Goal: Transaction & Acquisition: Purchase product/service

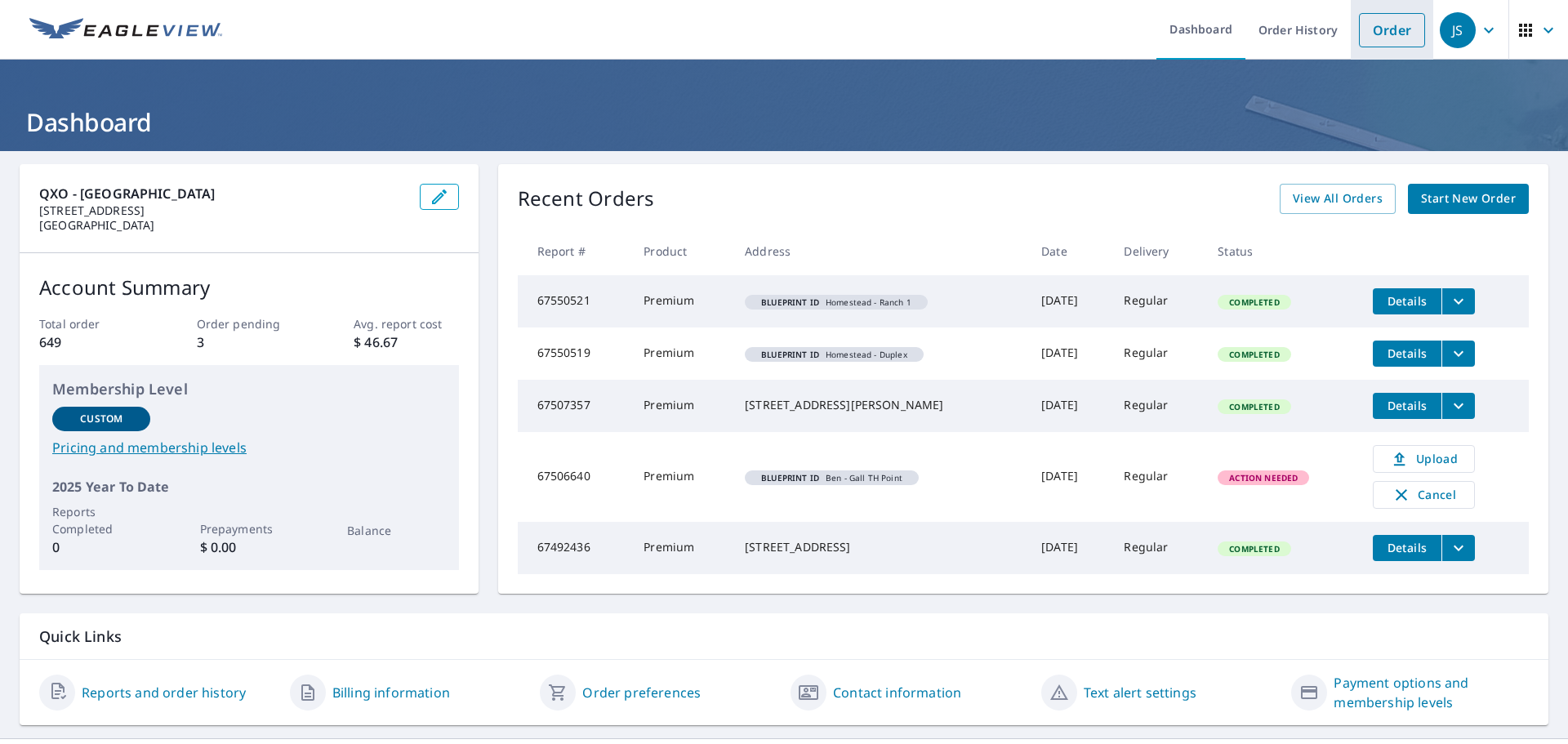
click at [1378, 42] on link "Order" at bounding box center [1392, 30] width 66 height 35
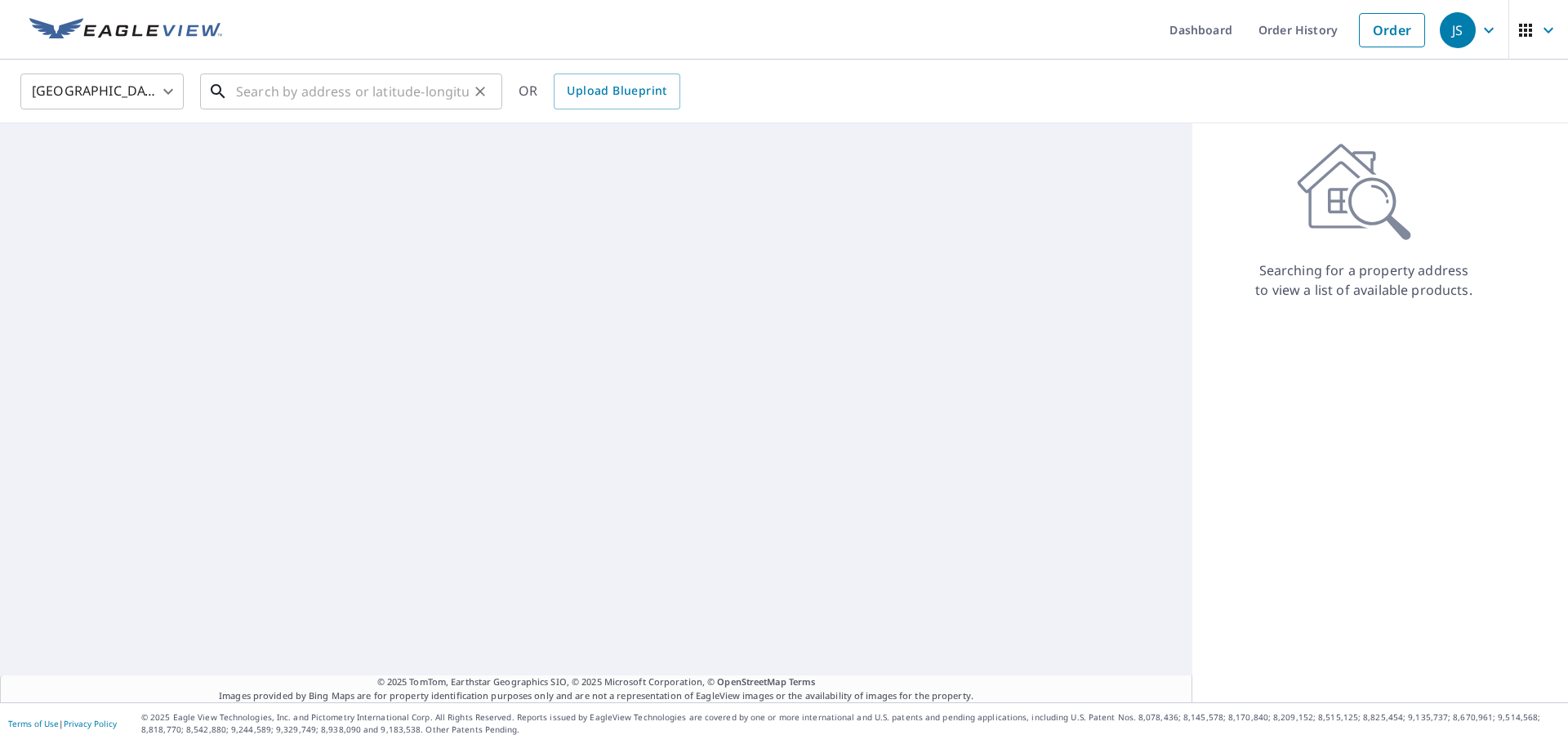
click at [285, 101] on input "text" at bounding box center [352, 91] width 233 height 45
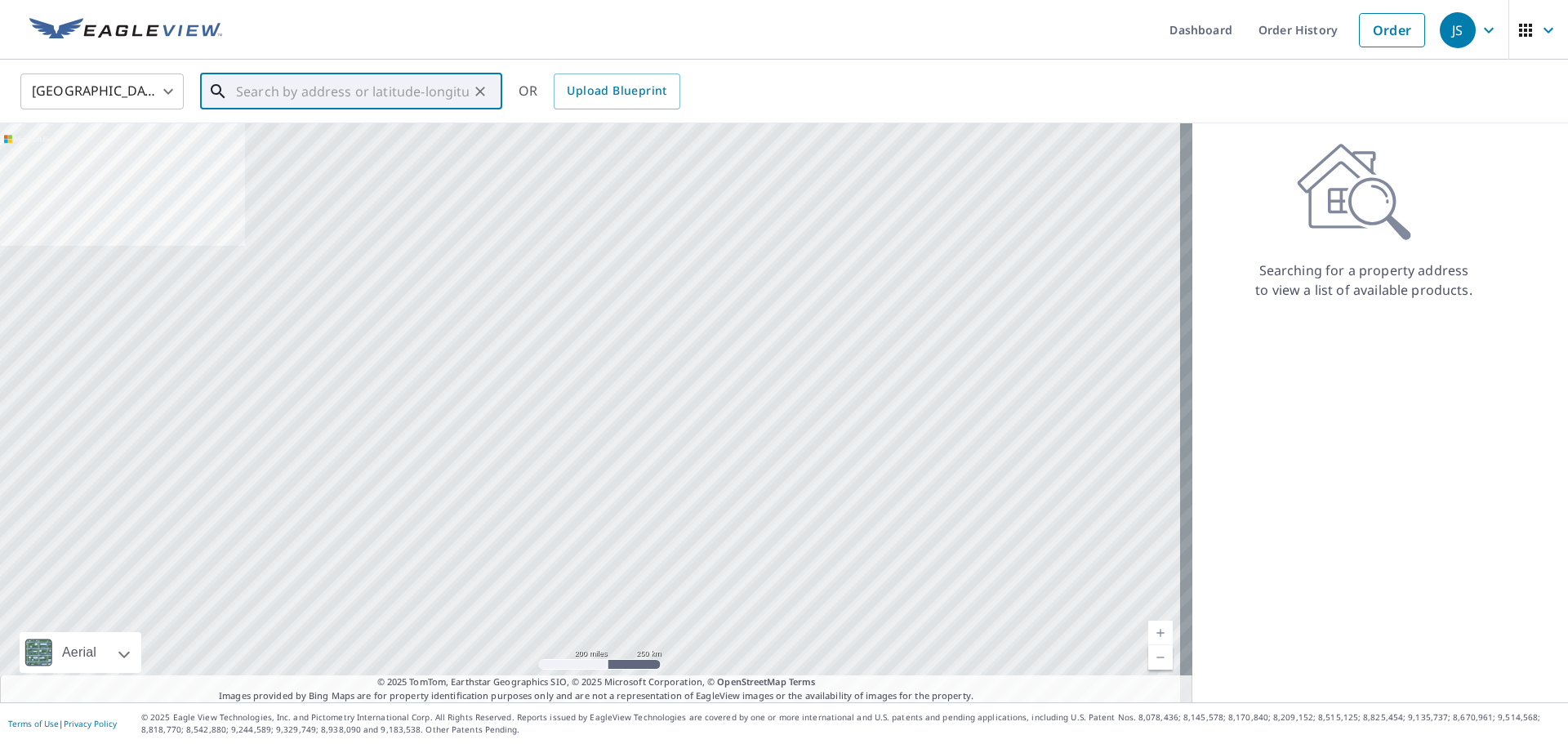
paste input "[STREET_ADDRESS]"
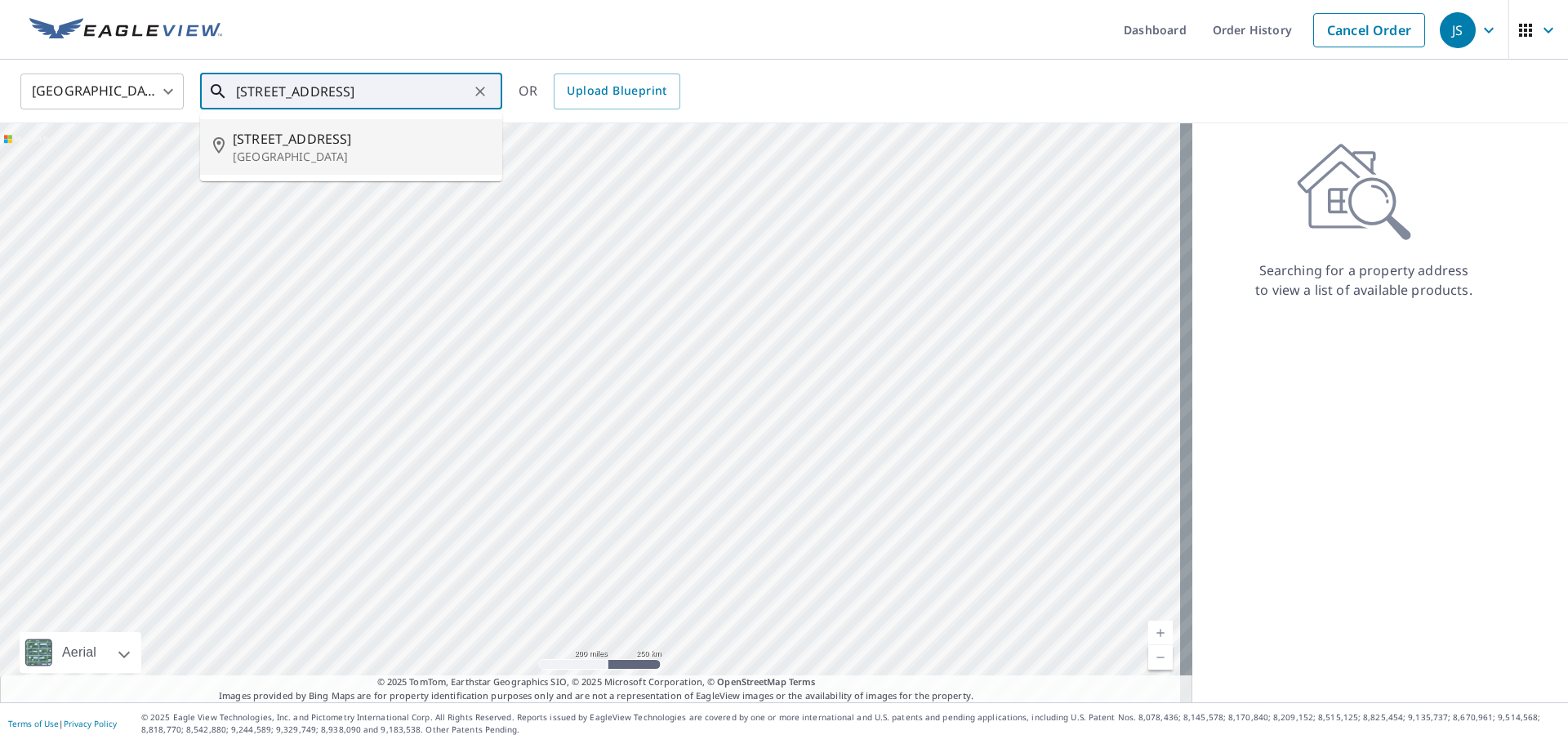
click at [309, 144] on span "[STREET_ADDRESS]" at bounding box center [361, 139] width 256 height 20
type input "[STREET_ADDRESS]"
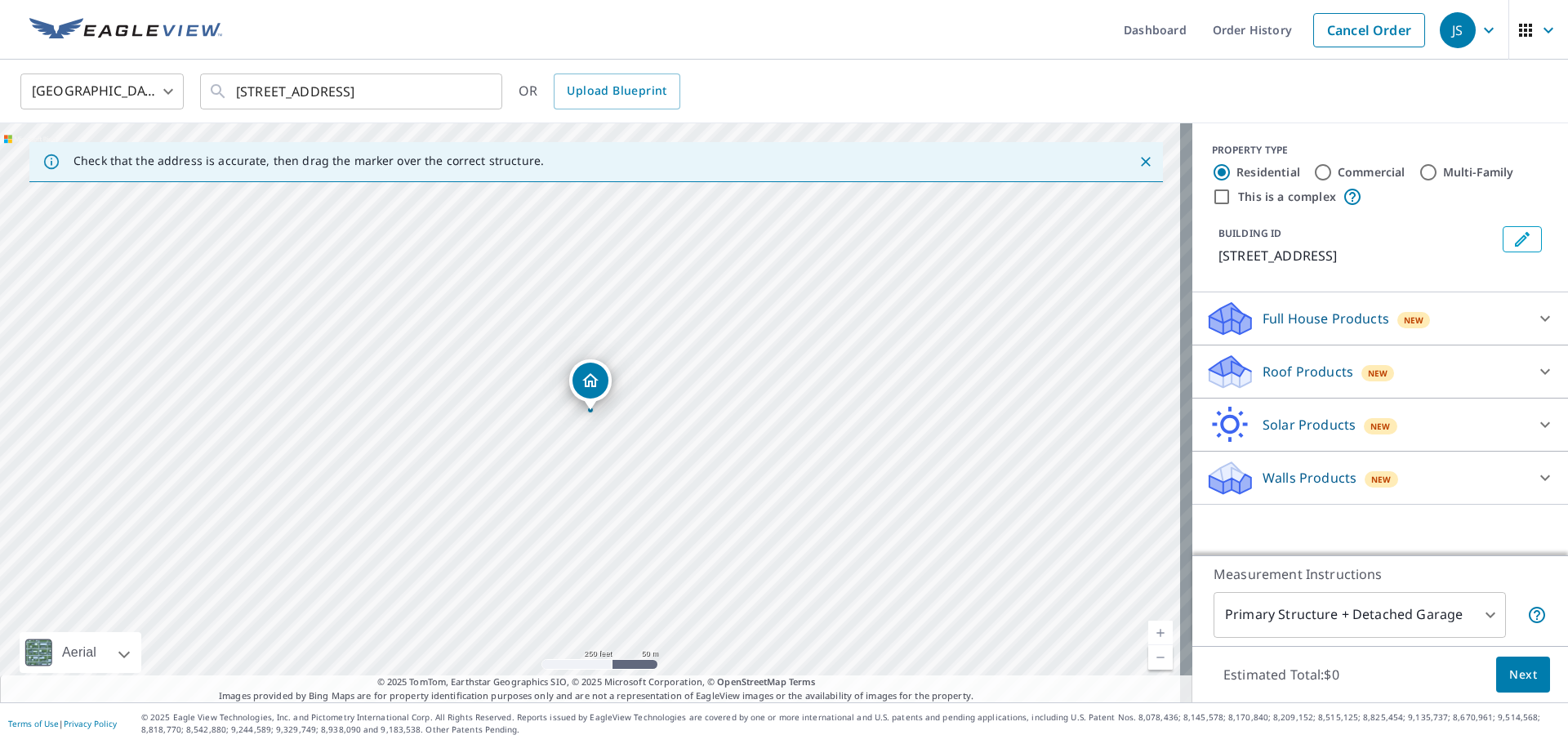
click at [1525, 375] on div at bounding box center [1545, 372] width 39 height 39
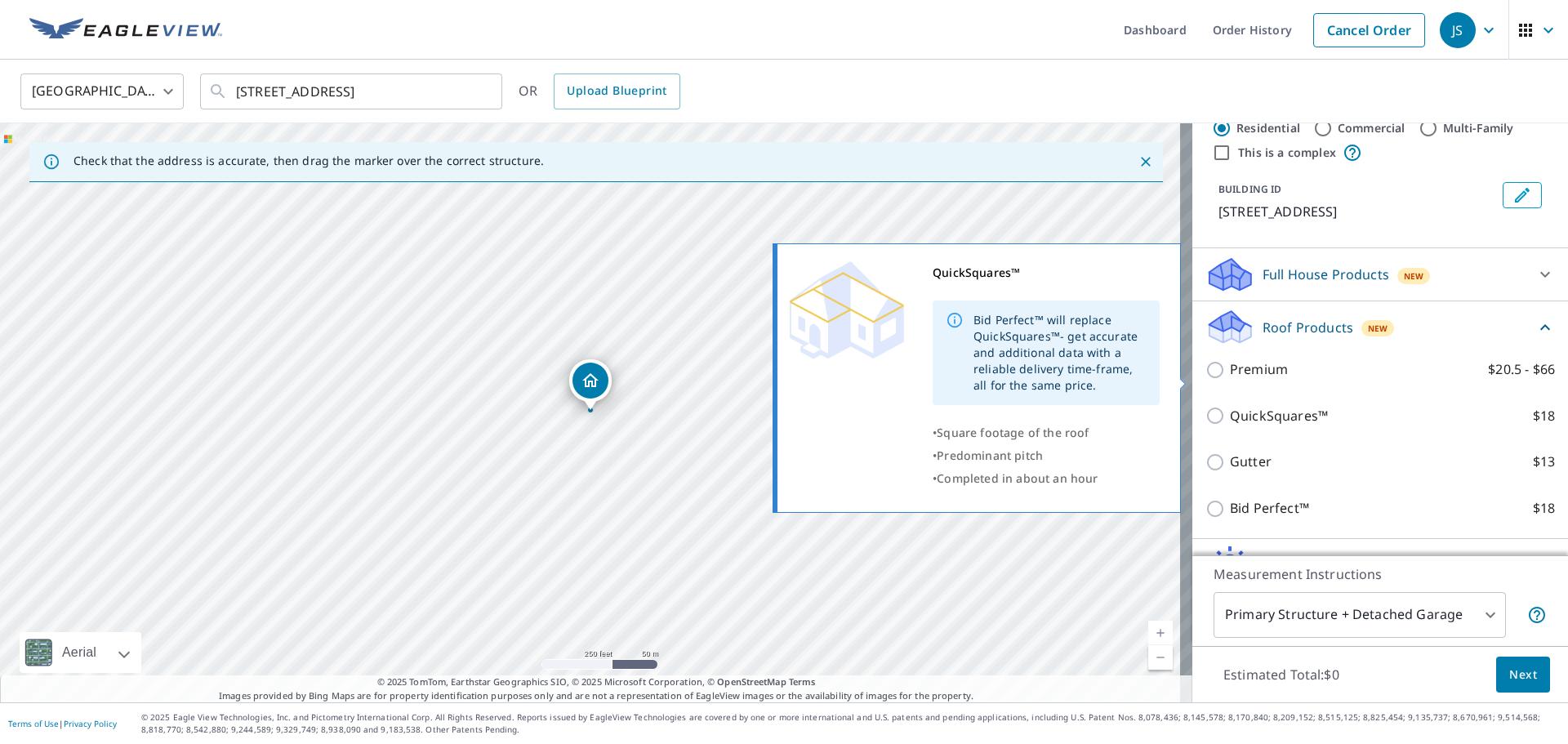
scroll to position [82, 0]
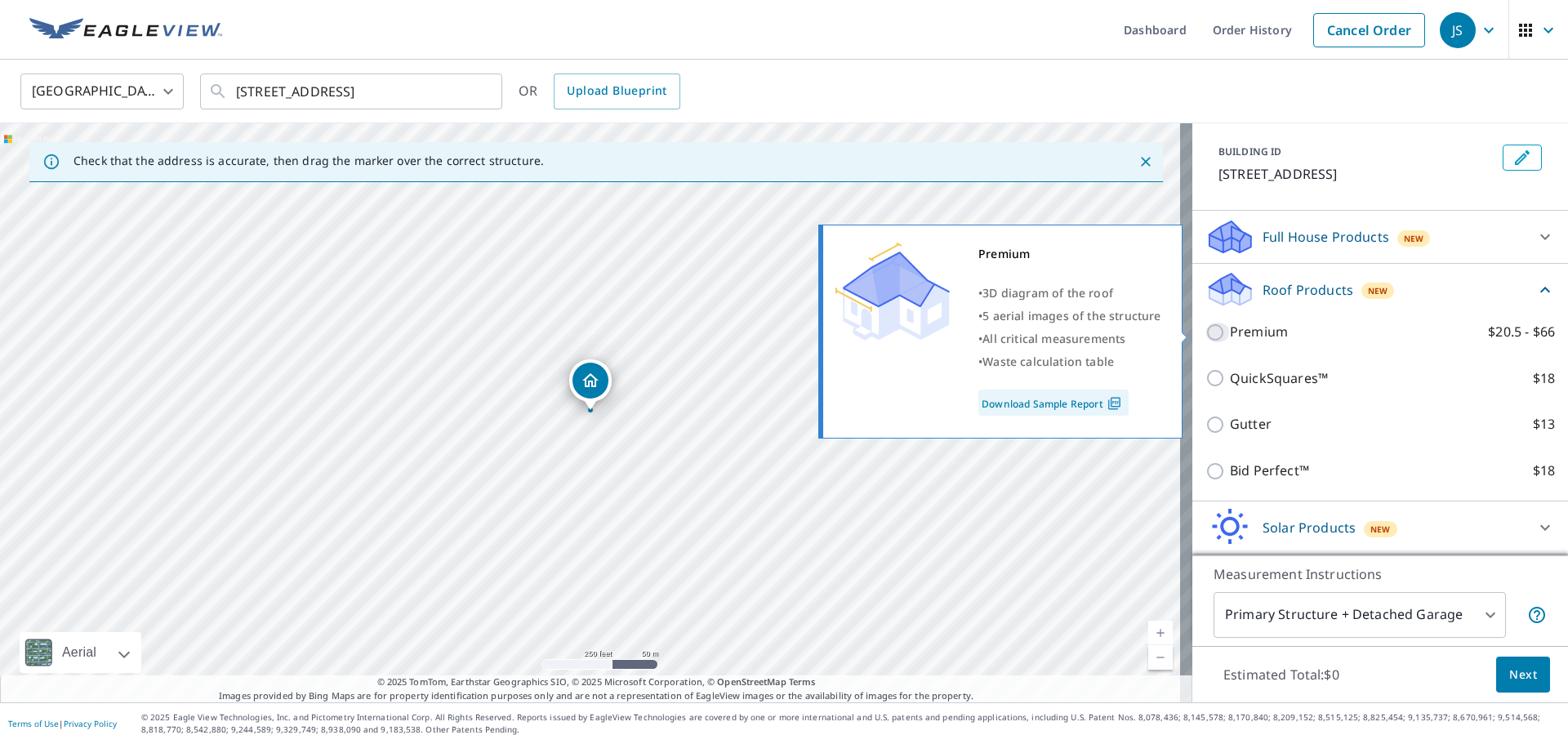
click at [1206, 329] on input "Premium $20.5 - $66" at bounding box center [1218, 333] width 25 height 20
checkbox input "true"
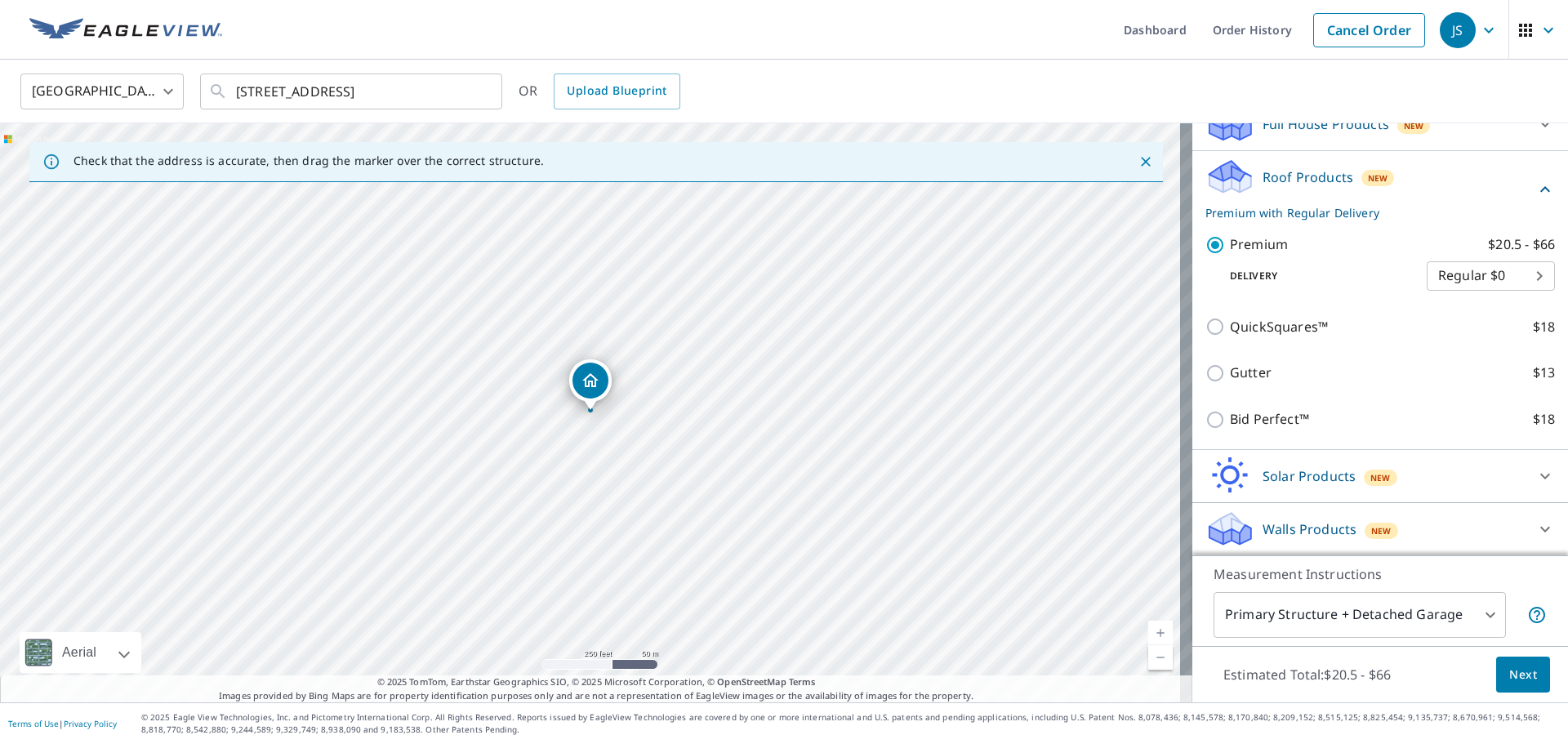
scroll to position [195, 0]
click at [1509, 680] on span "Next" at bounding box center [1523, 675] width 28 height 20
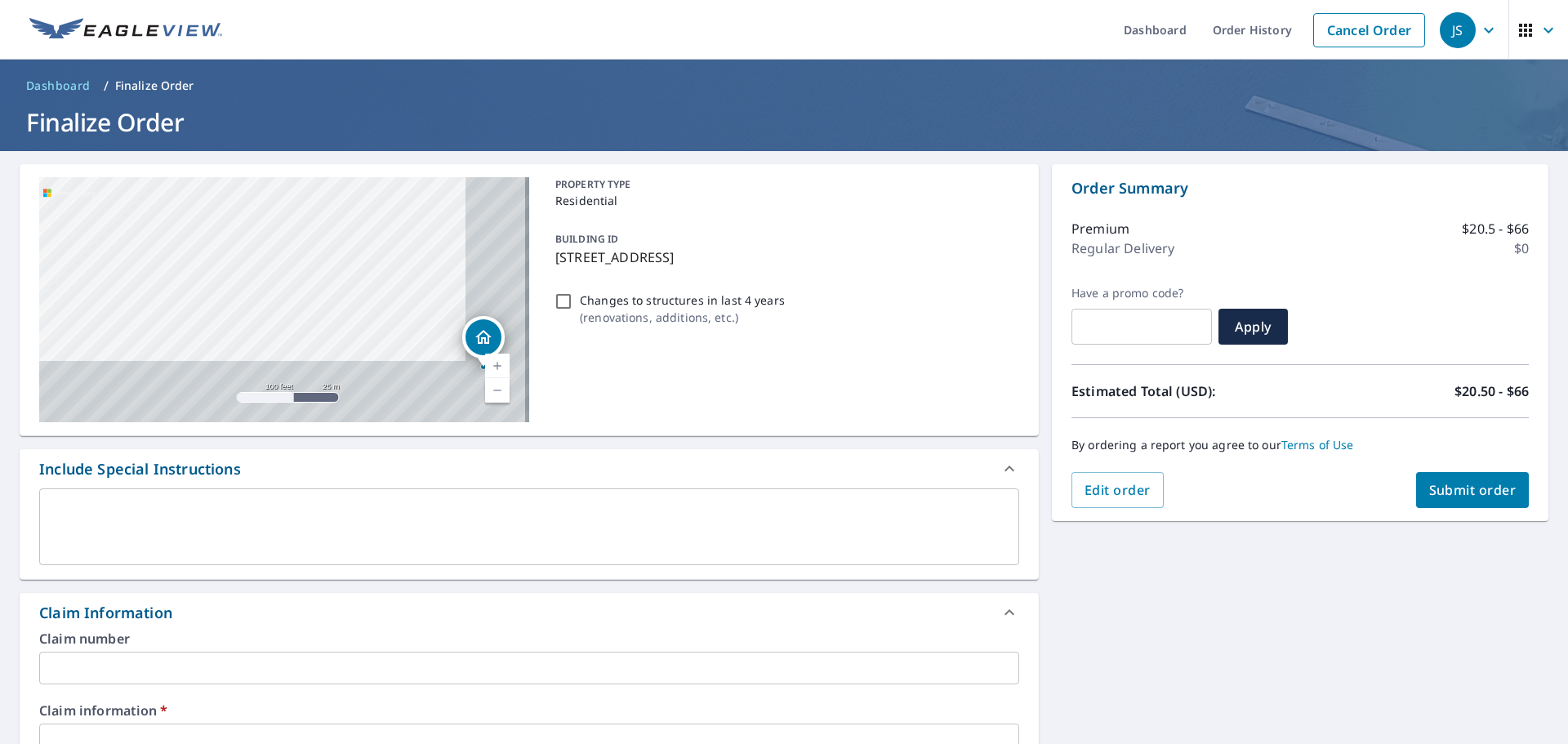
drag, startPoint x: 406, startPoint y: 343, endPoint x: 230, endPoint y: 178, distance: 241.2
click at [249, 182] on div "[STREET_ADDRESS]" at bounding box center [284, 299] width 490 height 245
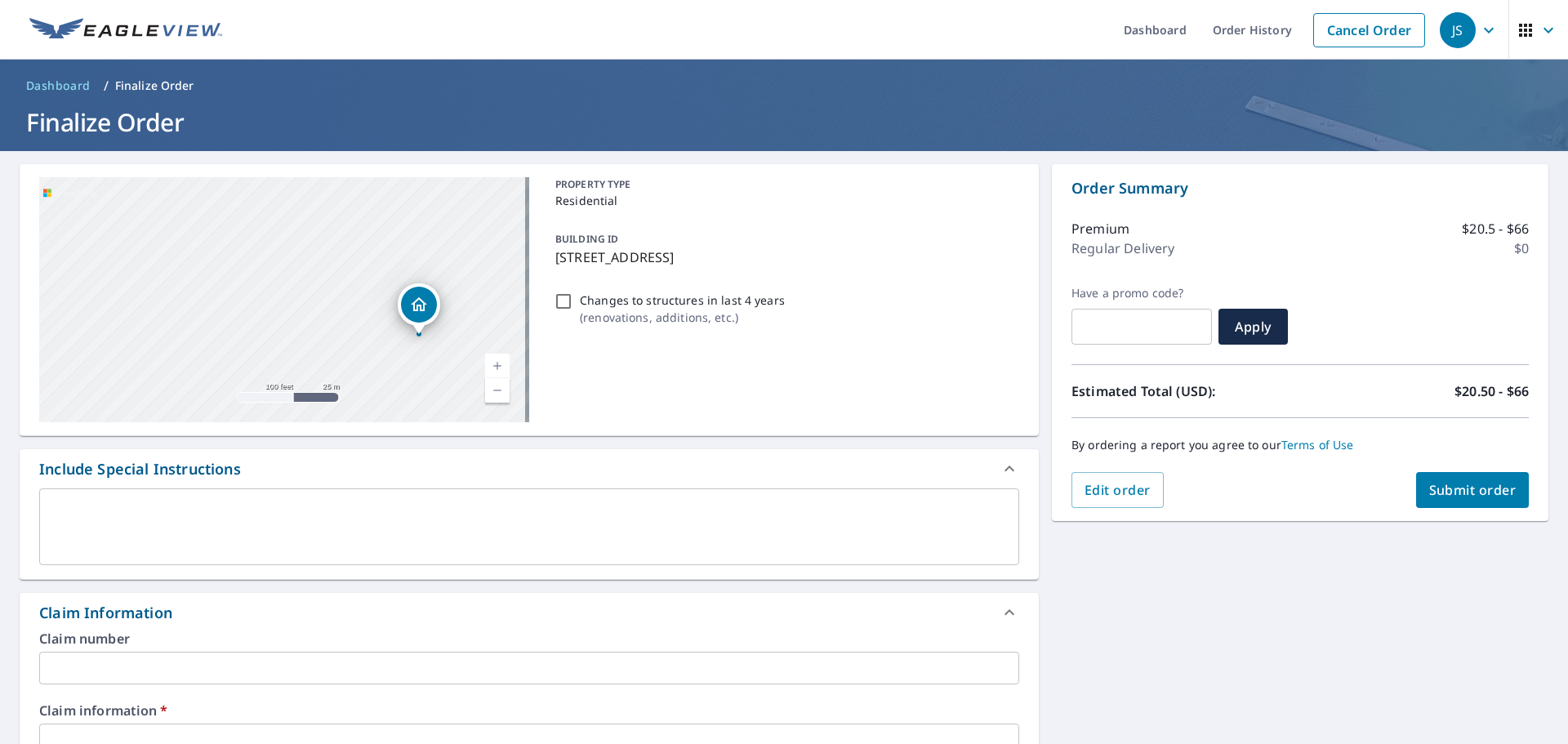
drag, startPoint x: 438, startPoint y: 314, endPoint x: 318, endPoint y: 276, distance: 125.9
click at [321, 275] on div "[STREET_ADDRESS]" at bounding box center [284, 299] width 490 height 245
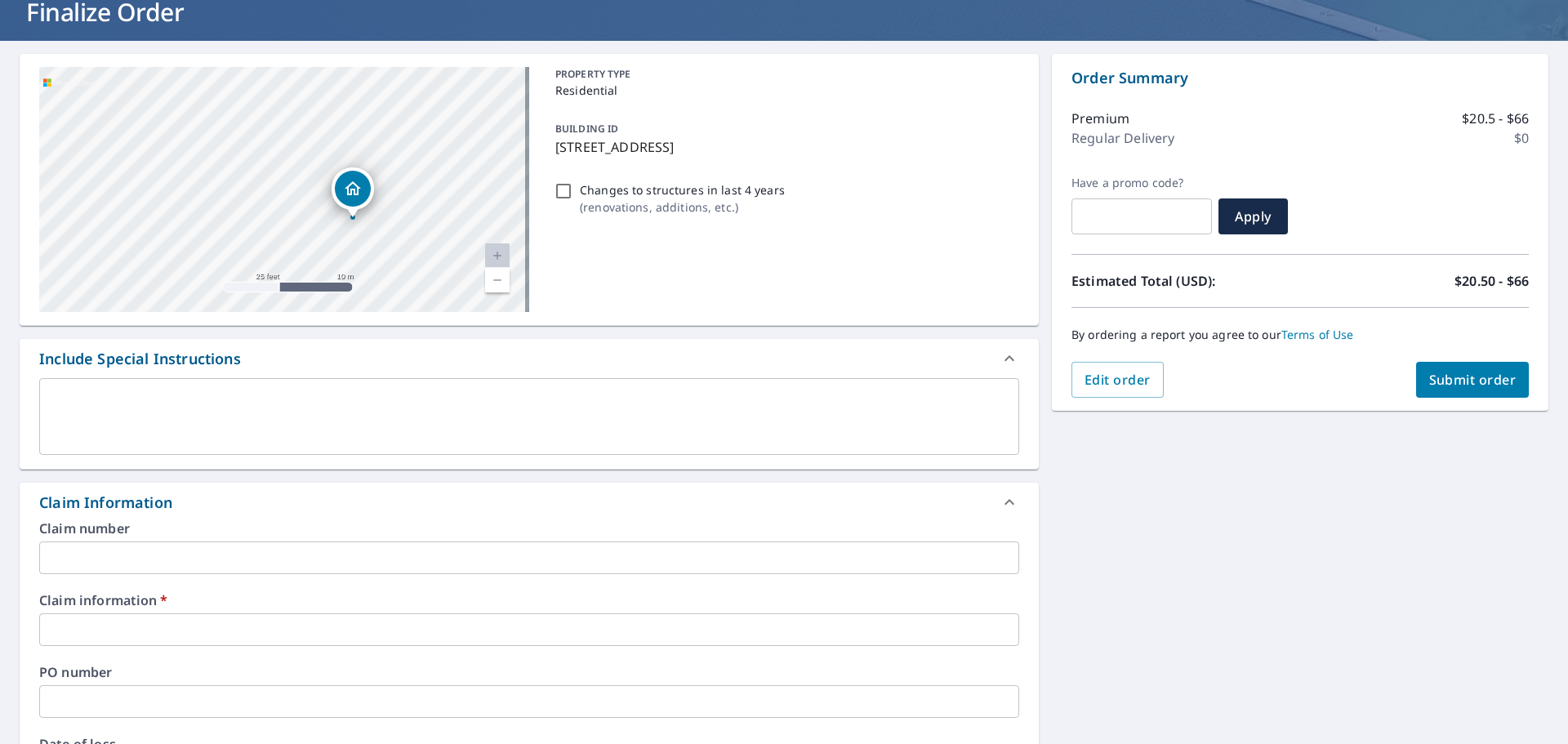
scroll to position [327, 0]
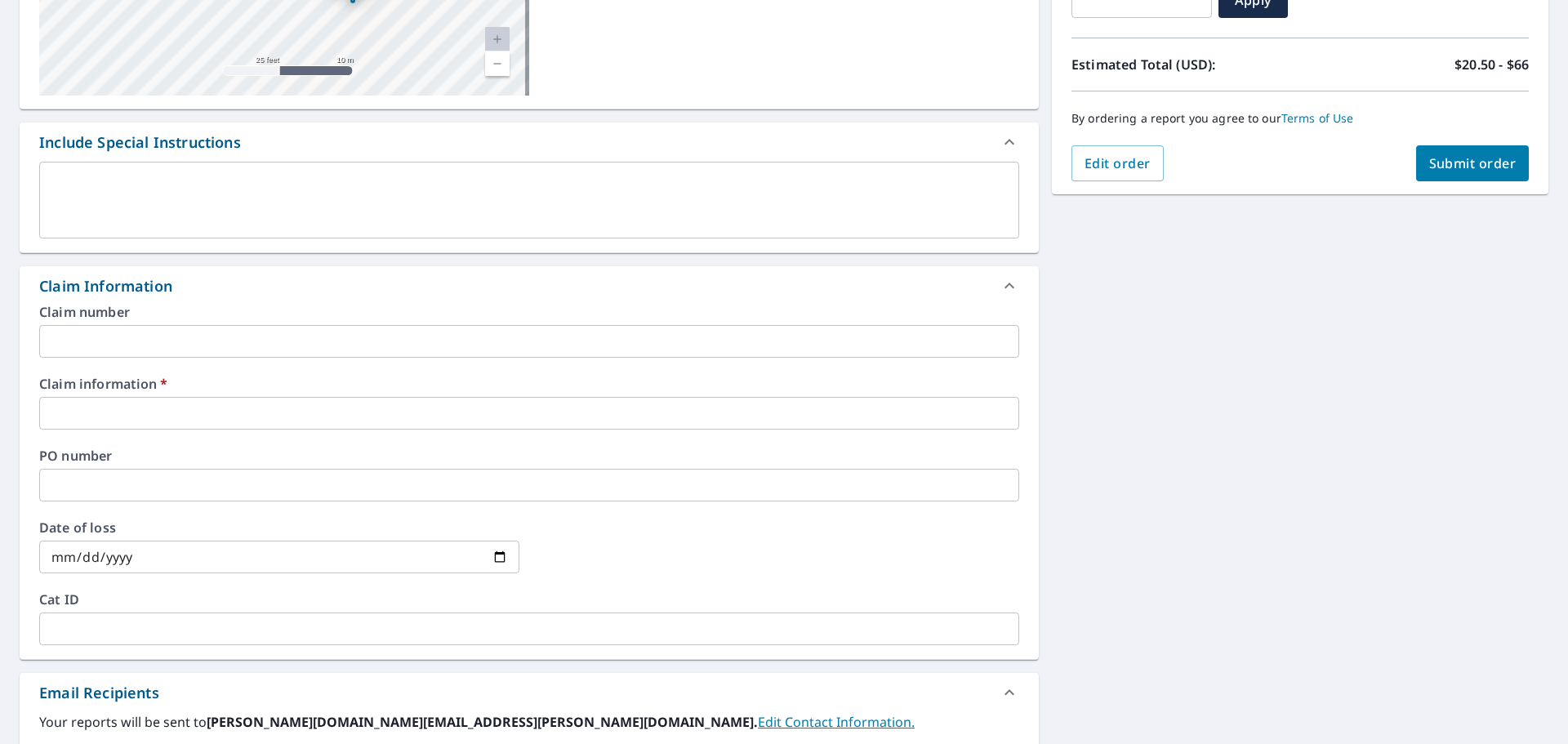
click at [76, 418] on input "text" at bounding box center [529, 413] width 980 height 33
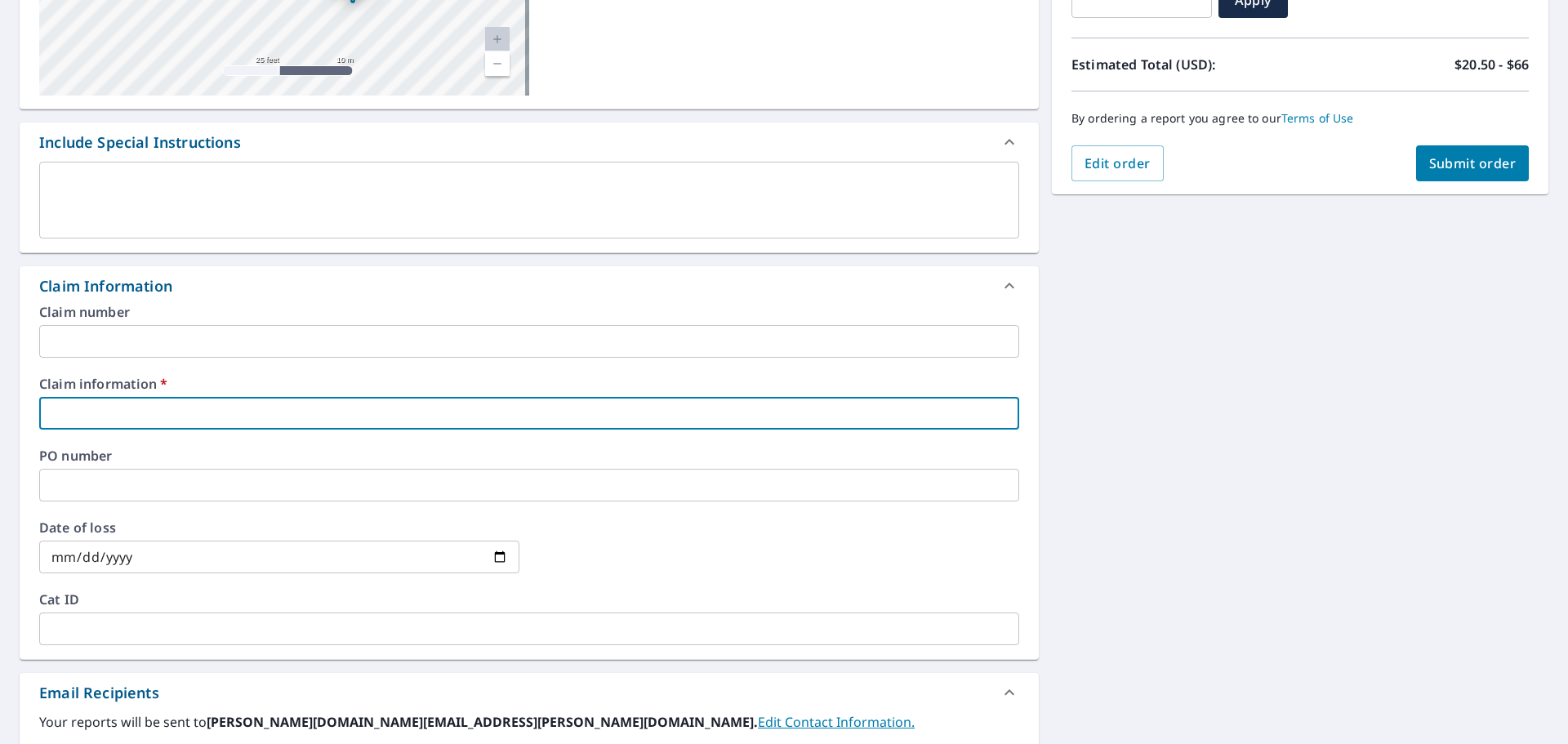
type input "429882"
checkbox input "true"
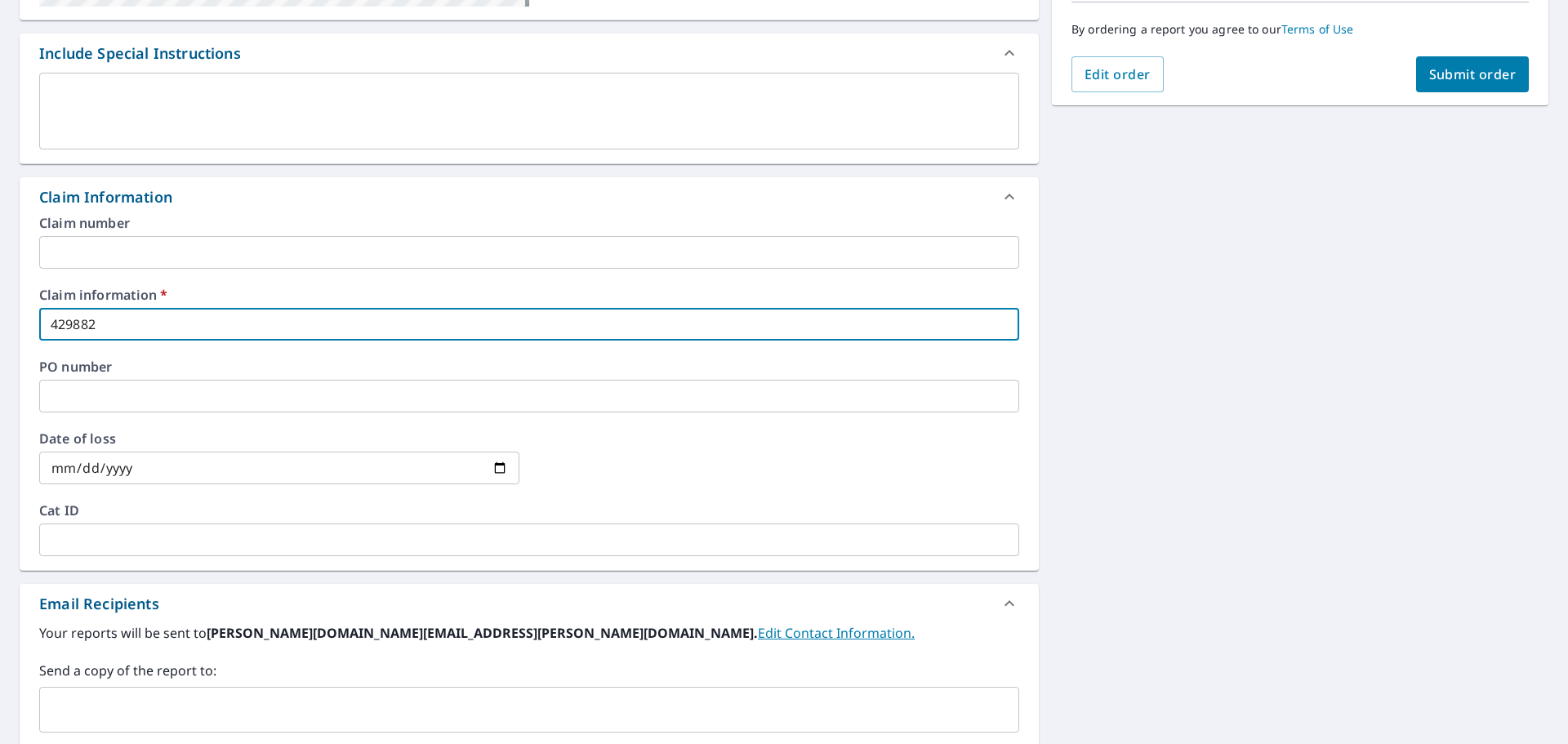
scroll to position [647, 0]
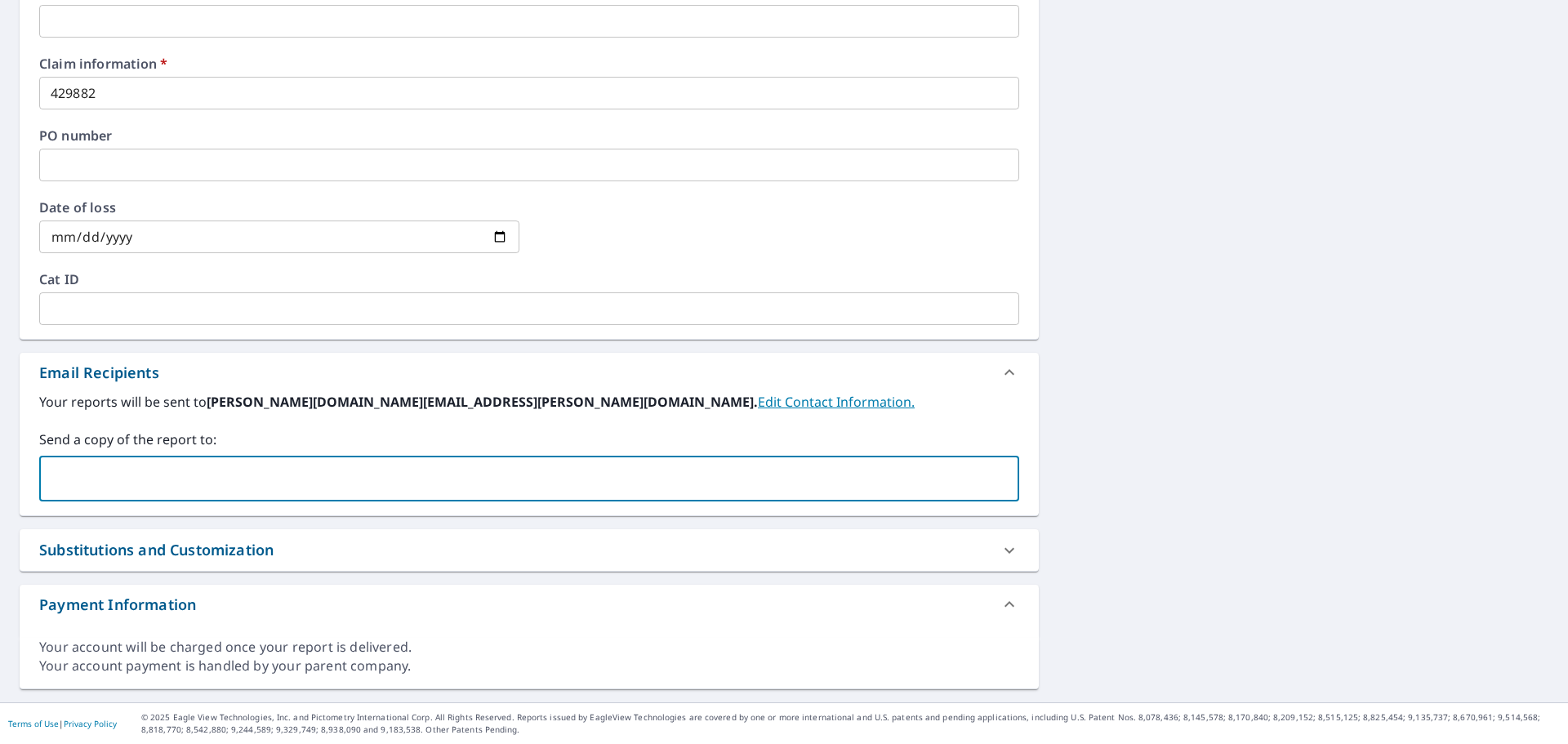
click at [76, 477] on input "text" at bounding box center [516, 478] width 941 height 31
type input "[PERSON_NAME].[PERSON_NAME]"
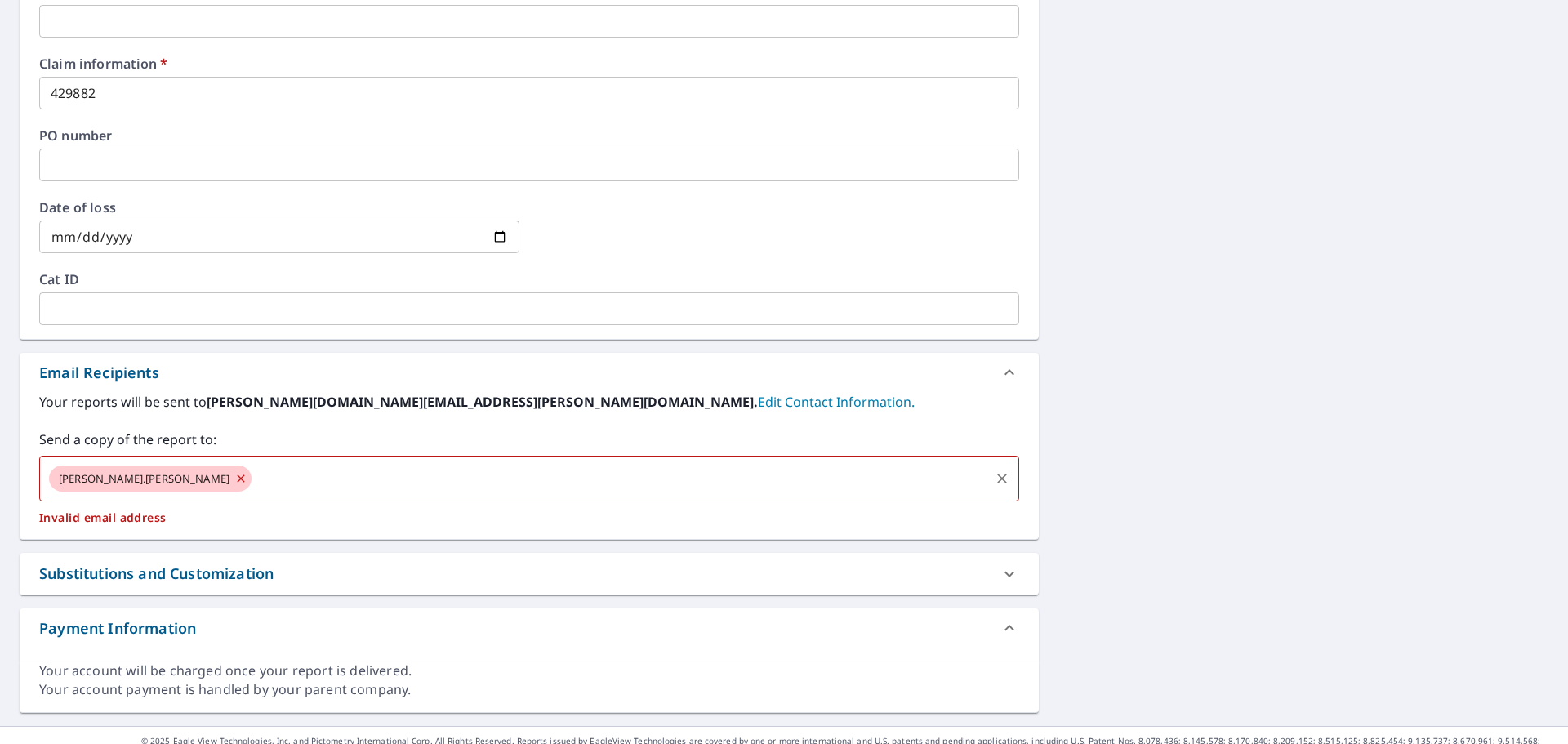
checkbox input "true"
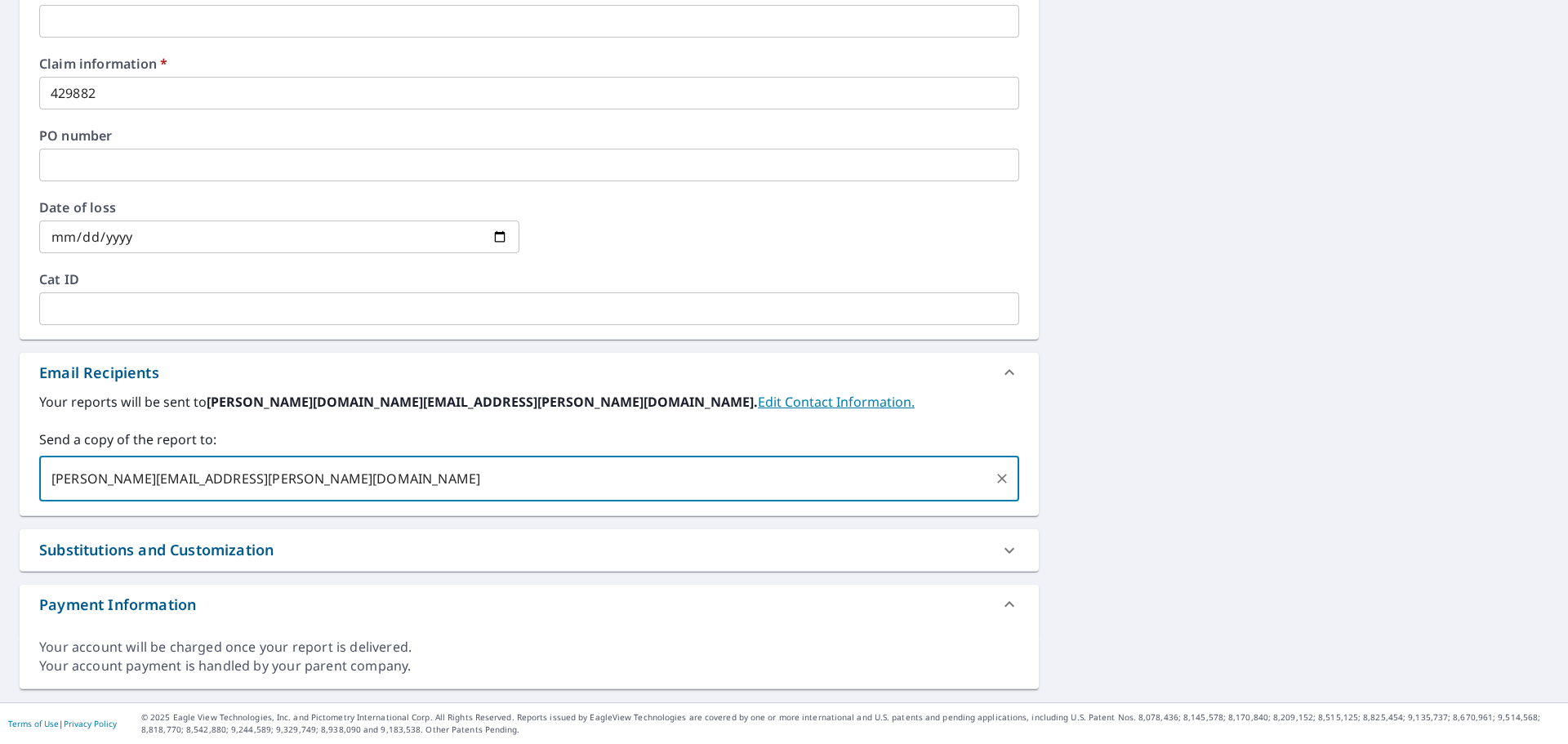
type input "[PERSON_NAME][EMAIL_ADDRESS][PERSON_NAME][DOMAIN_NAME]"
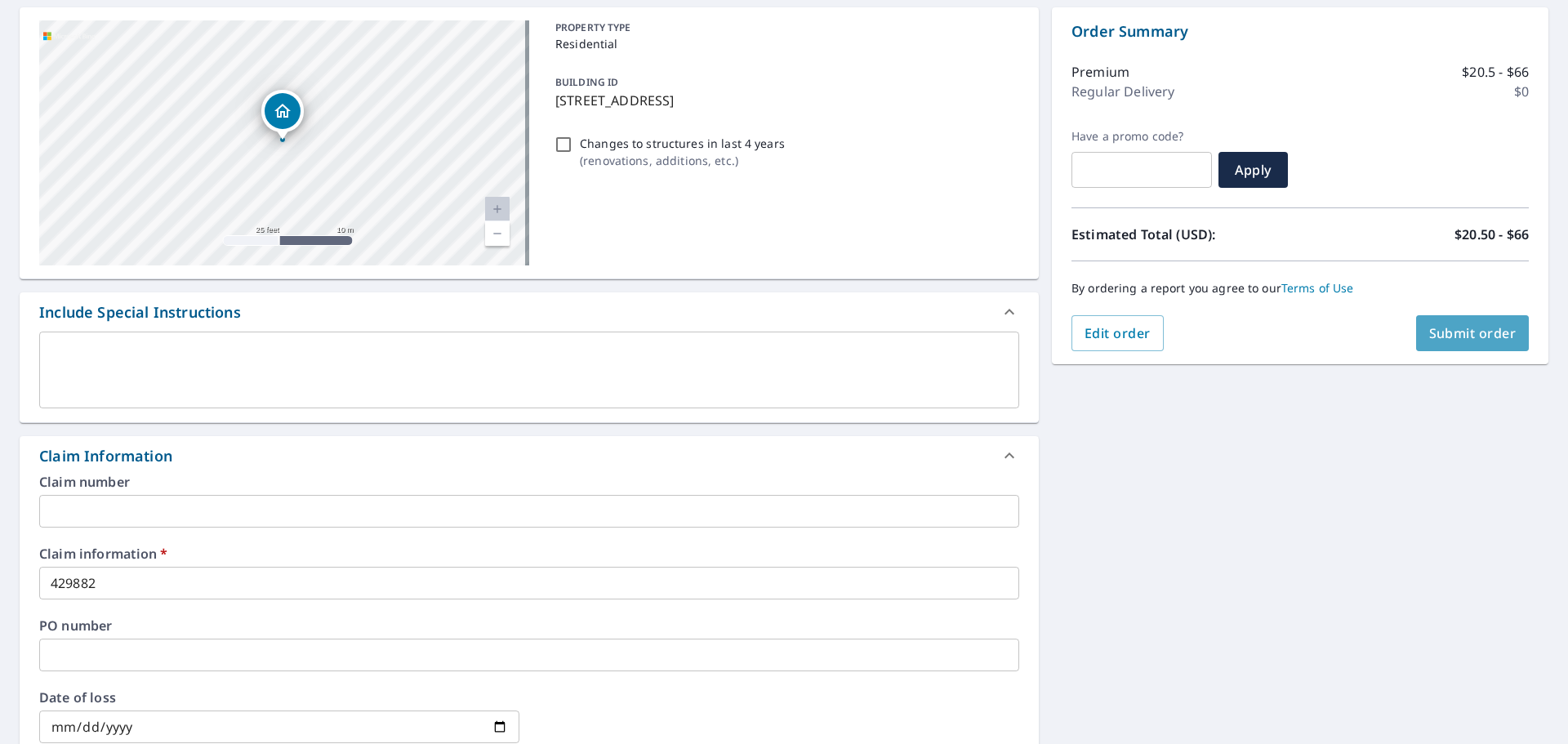
click at [1429, 333] on span "Submit order" at bounding box center [1473, 333] width 87 height 18
checkbox input "true"
